Goal: Find contact information: Find contact information

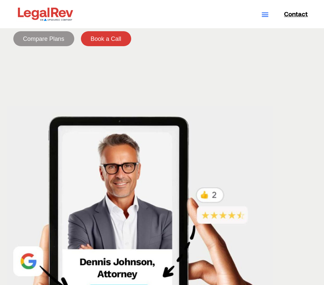
scroll to position [10, 0]
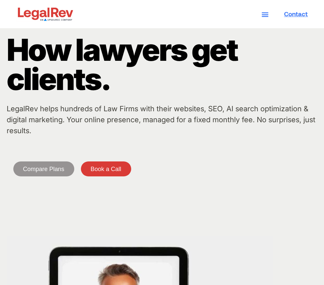
click at [296, 17] on span "Contact" at bounding box center [296, 14] width 24 height 6
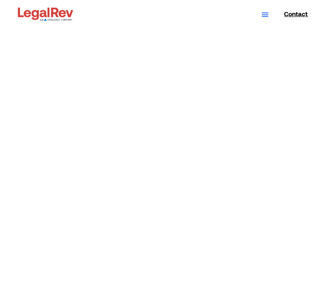
scroll to position [1672, 0]
